Goal: Task Accomplishment & Management: Manage account settings

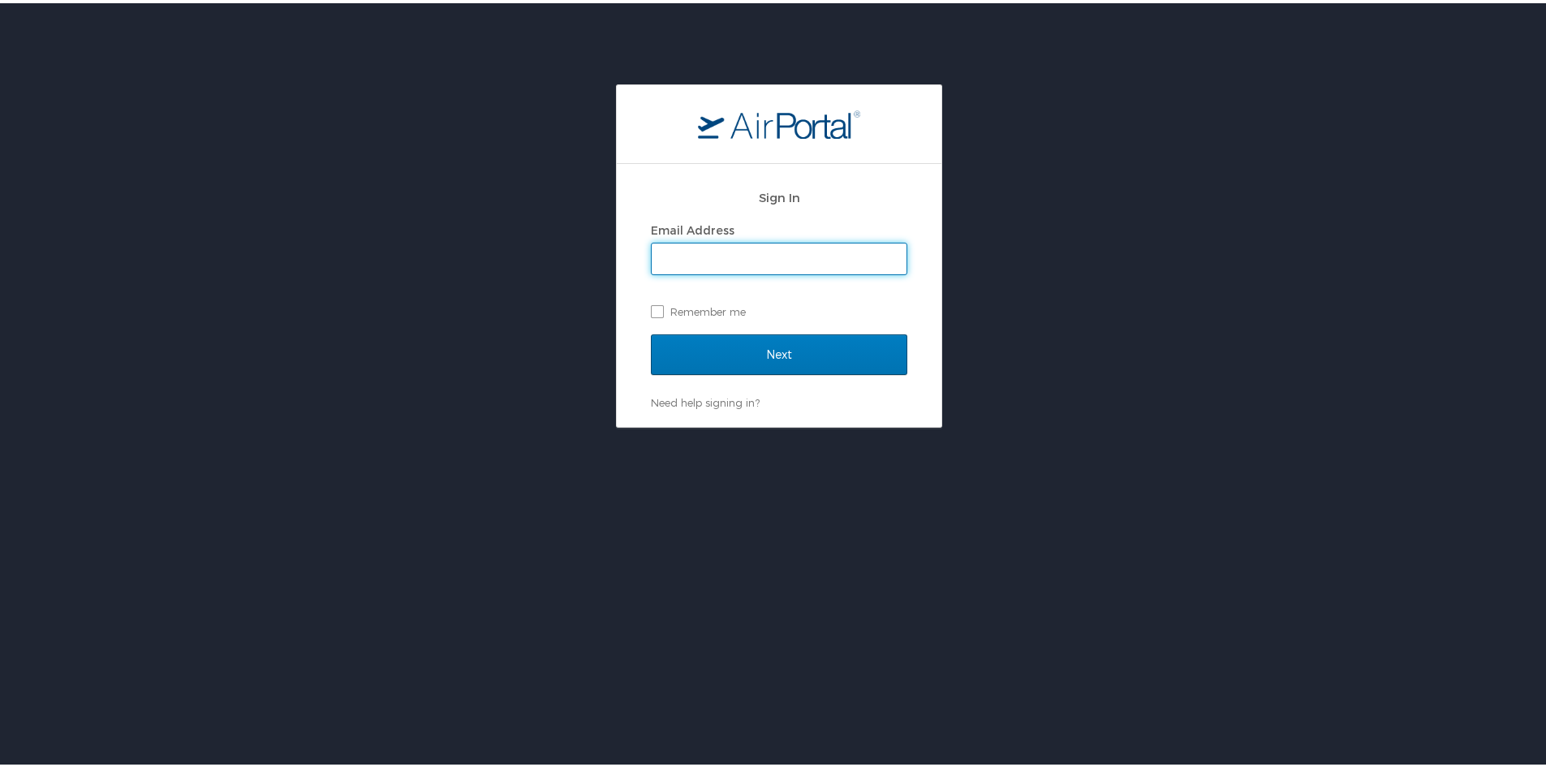
click at [732, 268] on input "Email Address" at bounding box center [779, 255] width 255 height 31
type input "[EMAIL_ADDRESS][PERSON_NAME][DOMAIN_NAME]"
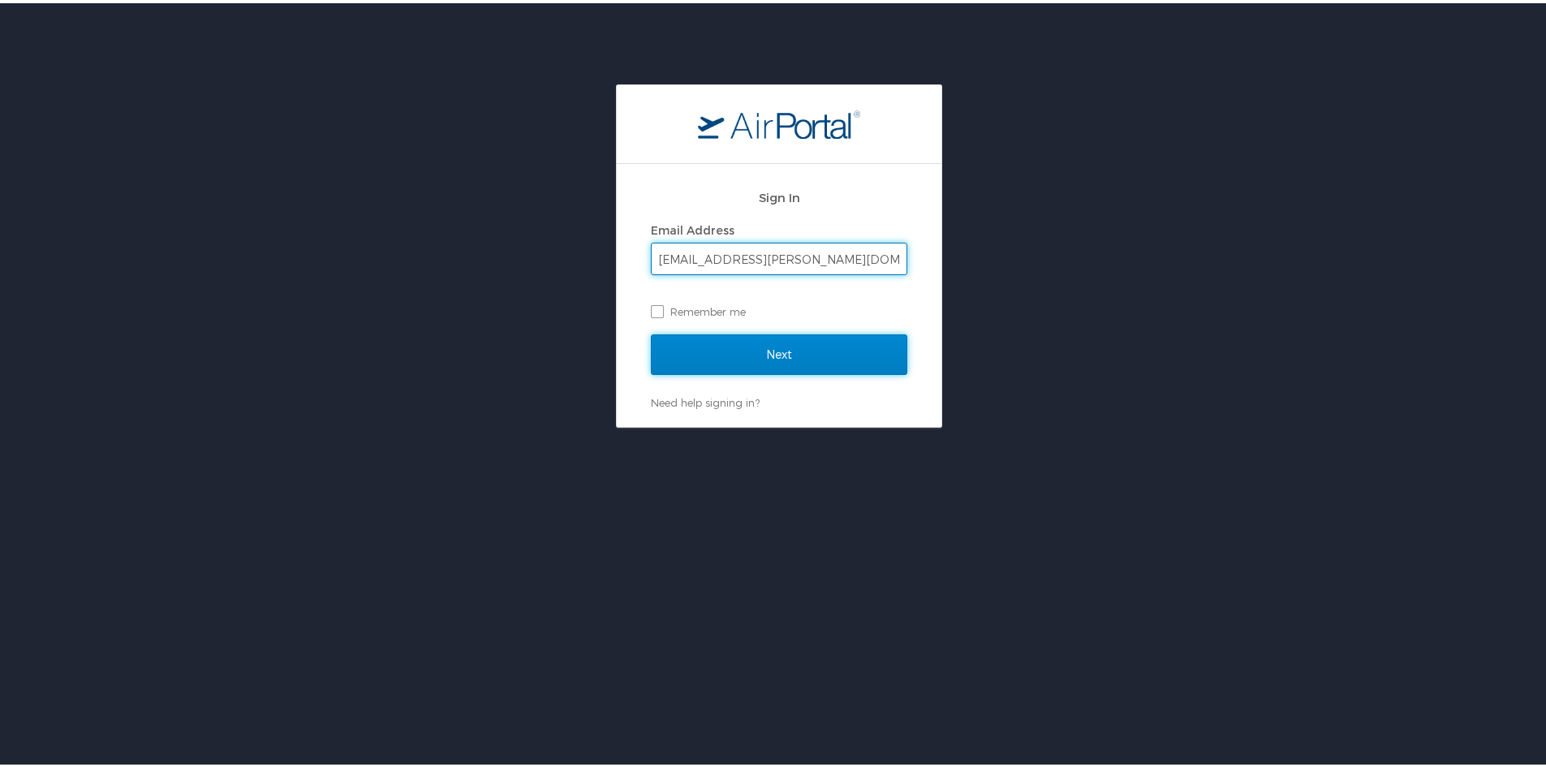
click at [780, 344] on input "Next" at bounding box center [779, 351] width 256 height 41
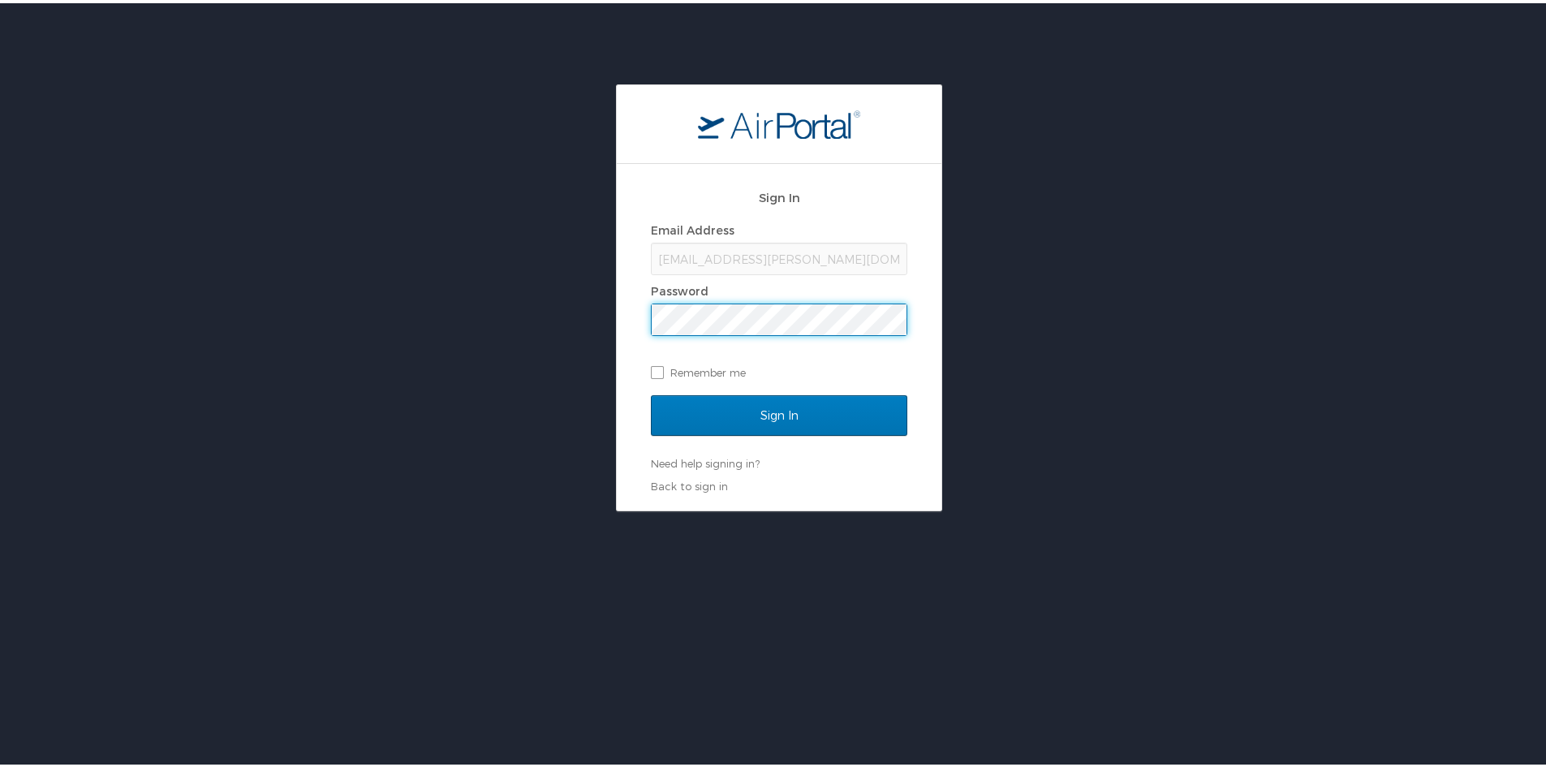
click at [651, 392] on input "Sign In" at bounding box center [779, 412] width 256 height 41
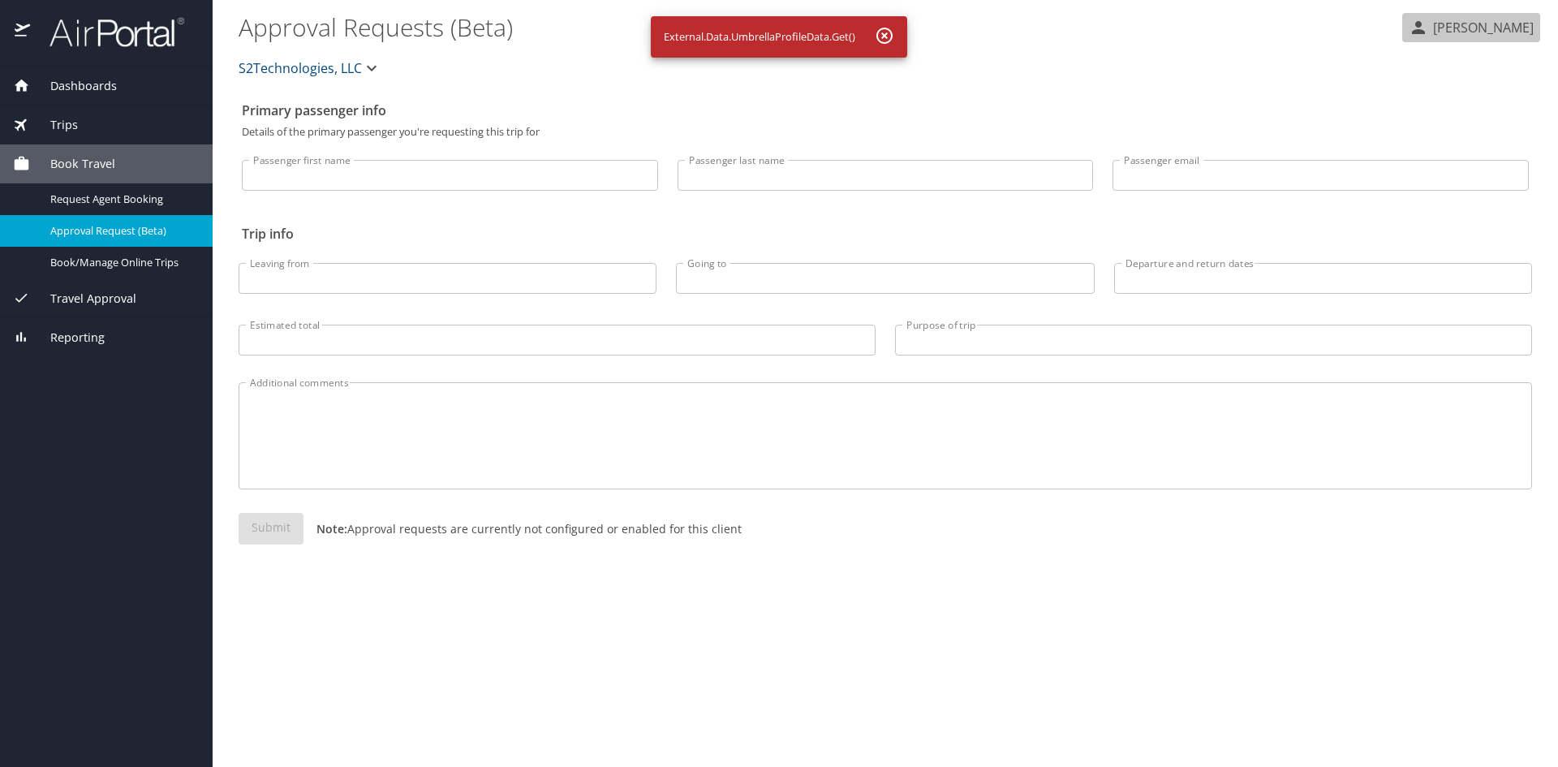
click at [1469, 26] on p "[PERSON_NAME]" at bounding box center [1481, 27] width 106 height 19
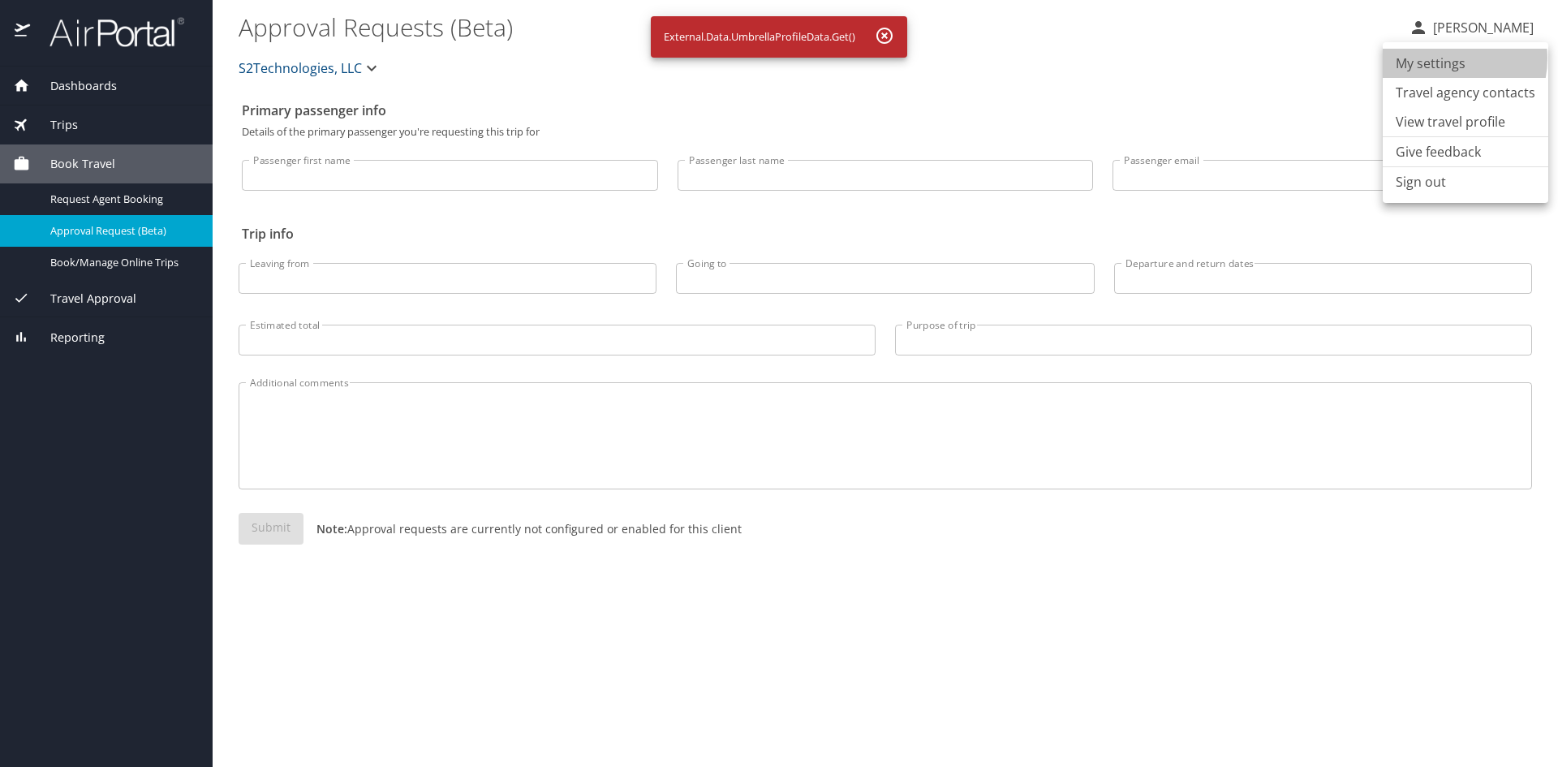
click at [1440, 58] on li "My settings" at bounding box center [1466, 63] width 166 height 29
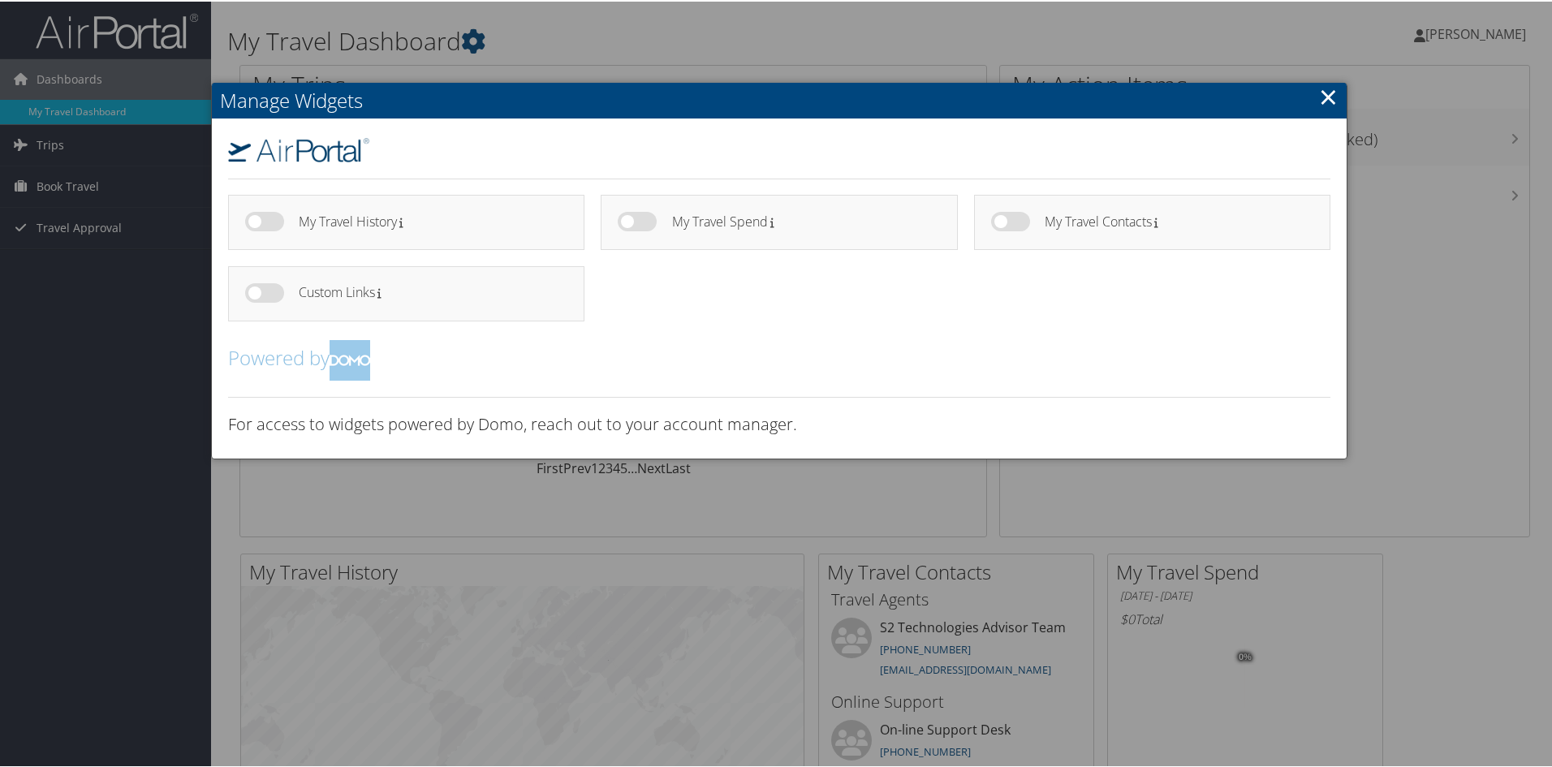
click at [617, 44] on div at bounding box center [779, 383] width 1558 height 767
click at [1324, 95] on link "×" at bounding box center [1328, 95] width 19 height 32
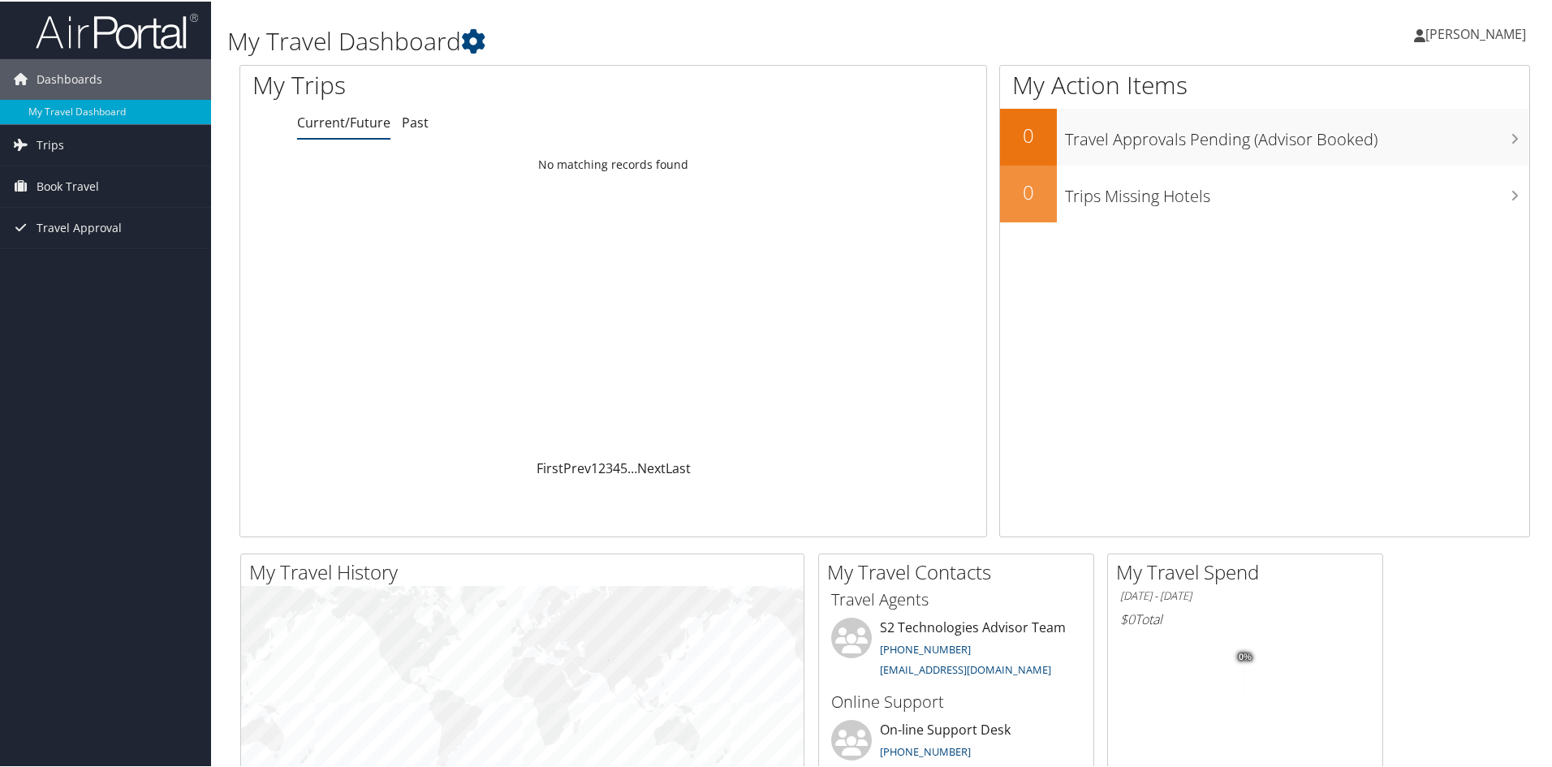
click at [1463, 22] on link "[PERSON_NAME]" at bounding box center [1478, 32] width 128 height 49
click at [1359, 95] on link "My Settings" at bounding box center [1432, 89] width 181 height 28
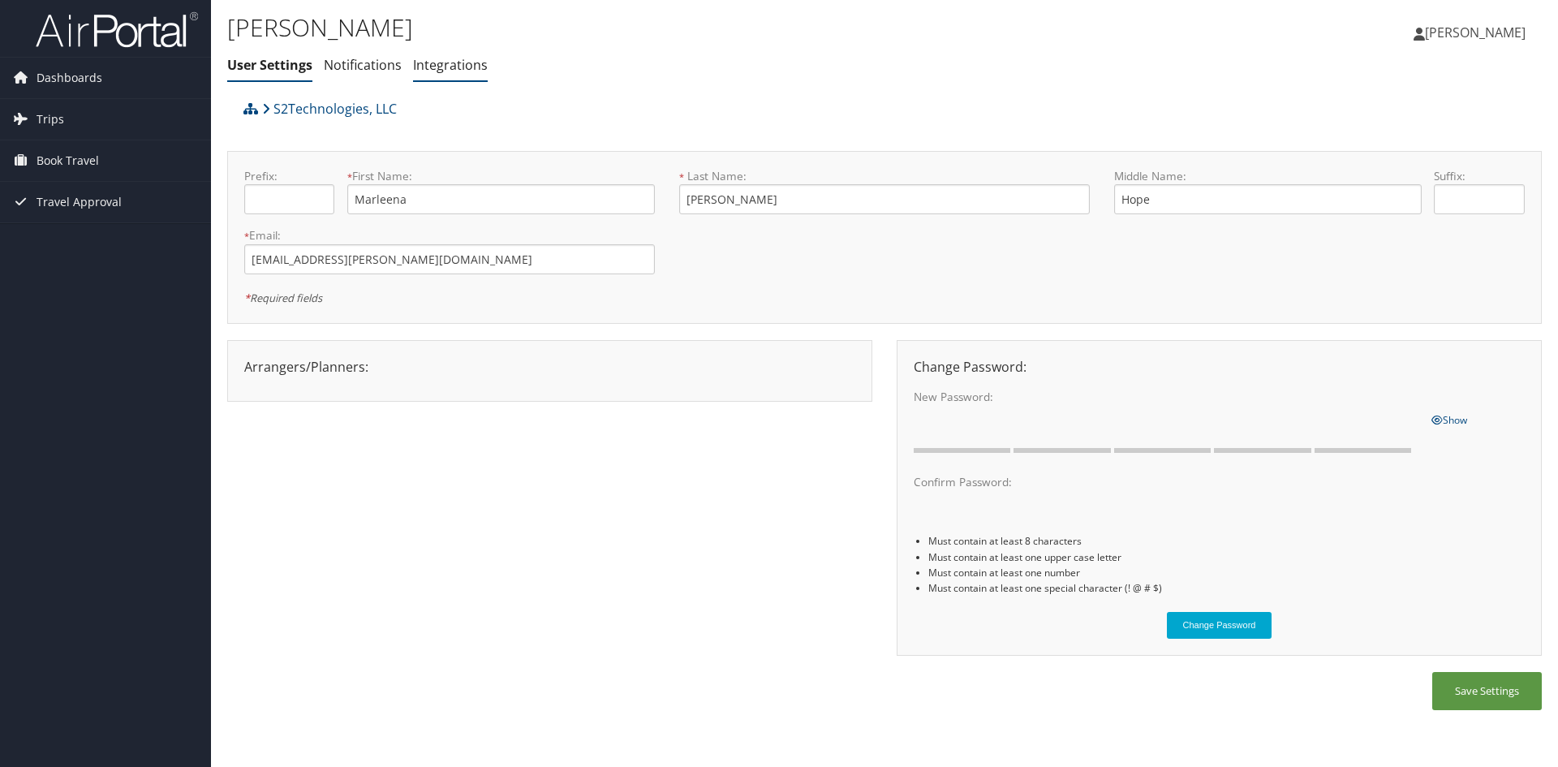
click at [461, 70] on link "Integrations" at bounding box center [450, 65] width 75 height 18
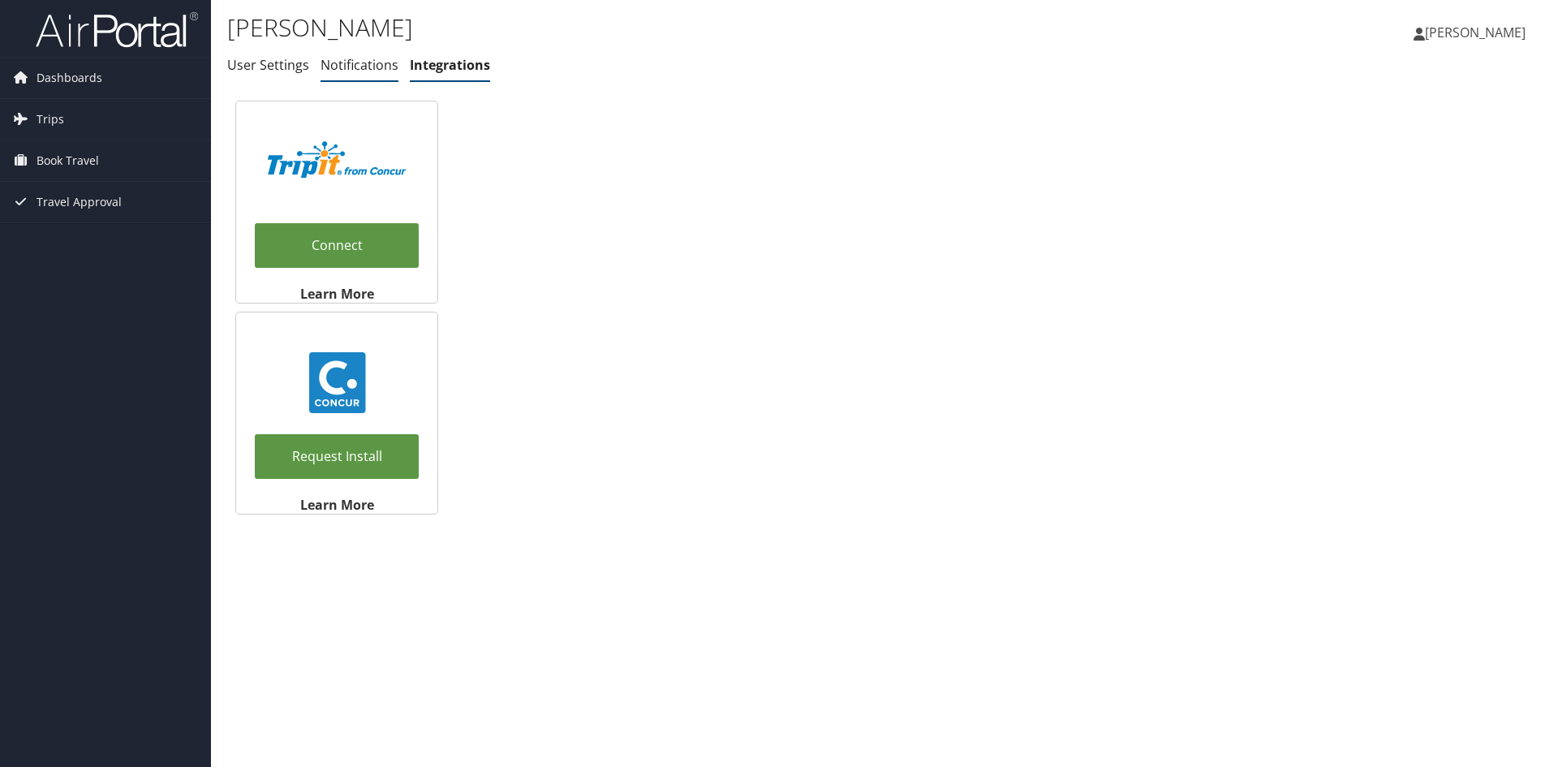
click at [351, 69] on link "Notifications" at bounding box center [360, 65] width 78 height 18
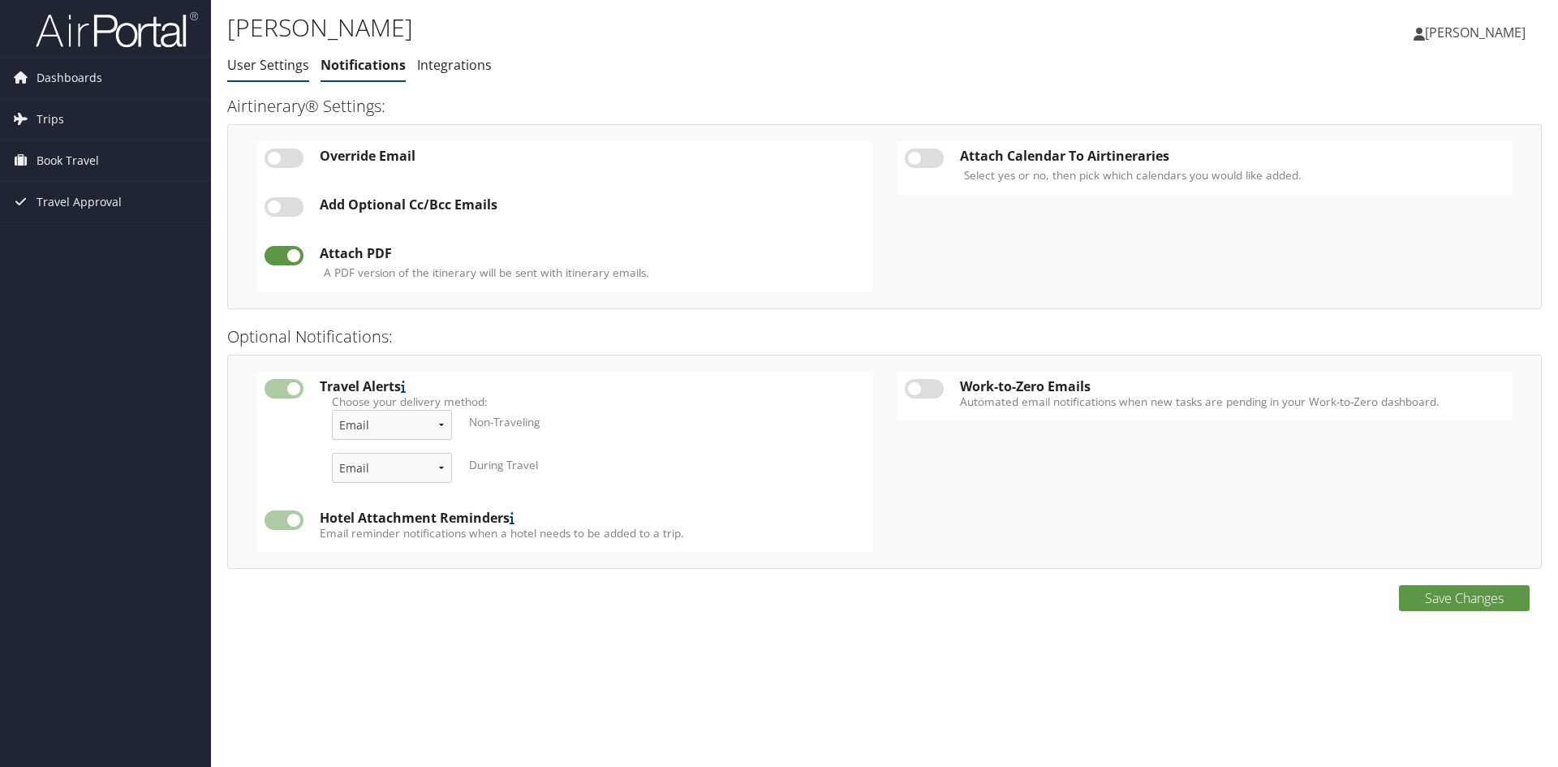
click at [278, 61] on link "User Settings" at bounding box center [268, 65] width 82 height 18
